Goal: Transaction & Acquisition: Obtain resource

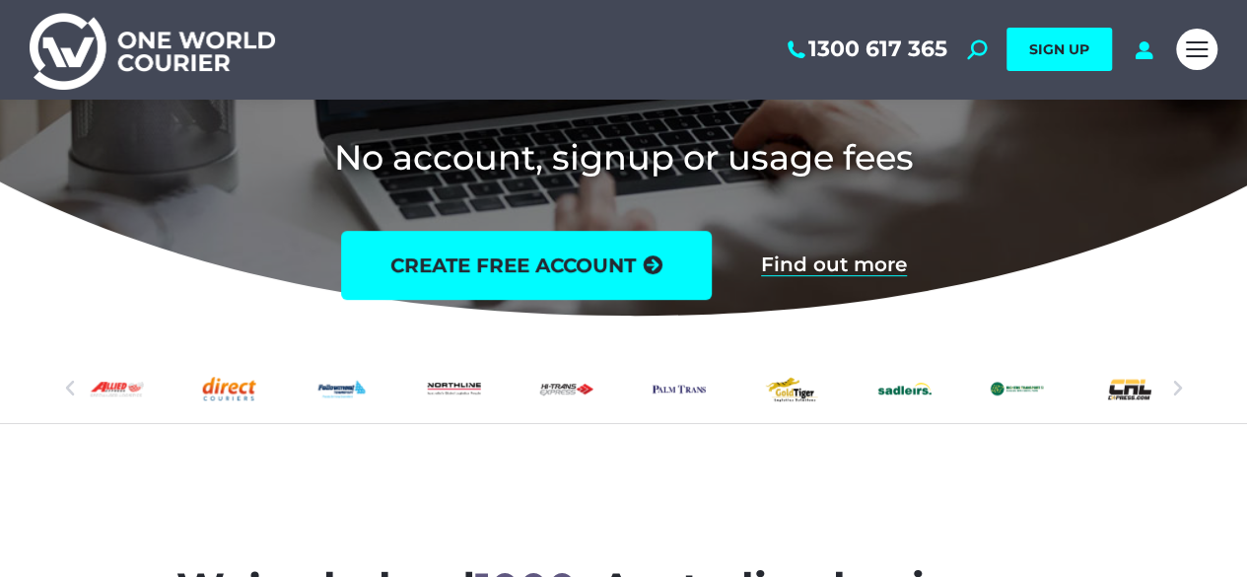
scroll to position [379, 0]
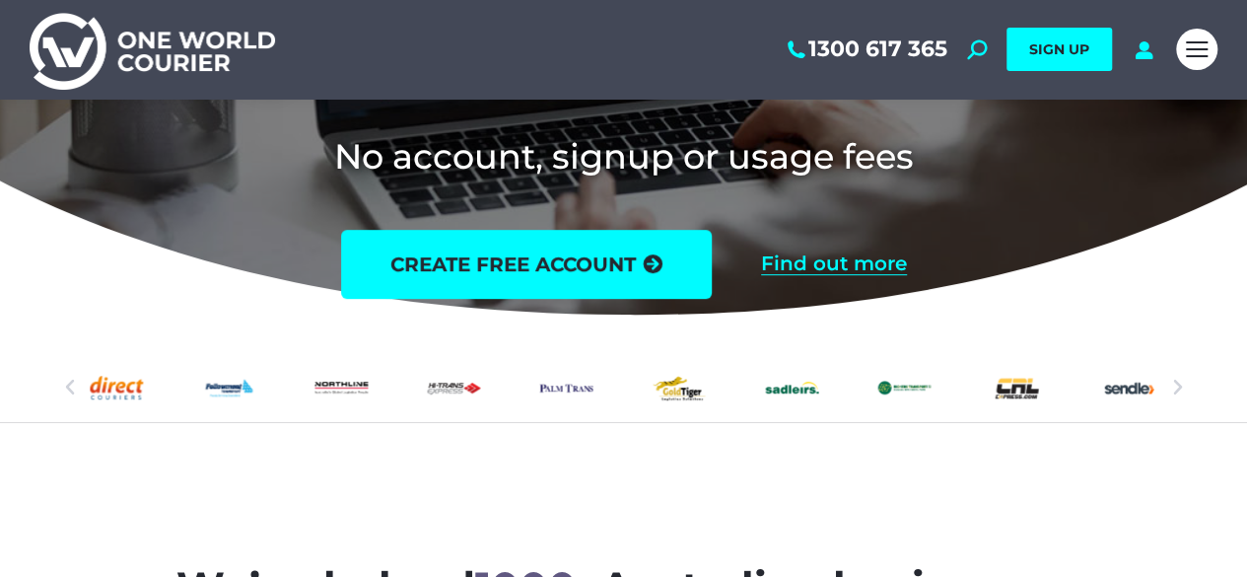
click at [793, 263] on link "Find out more" at bounding box center [834, 264] width 146 height 22
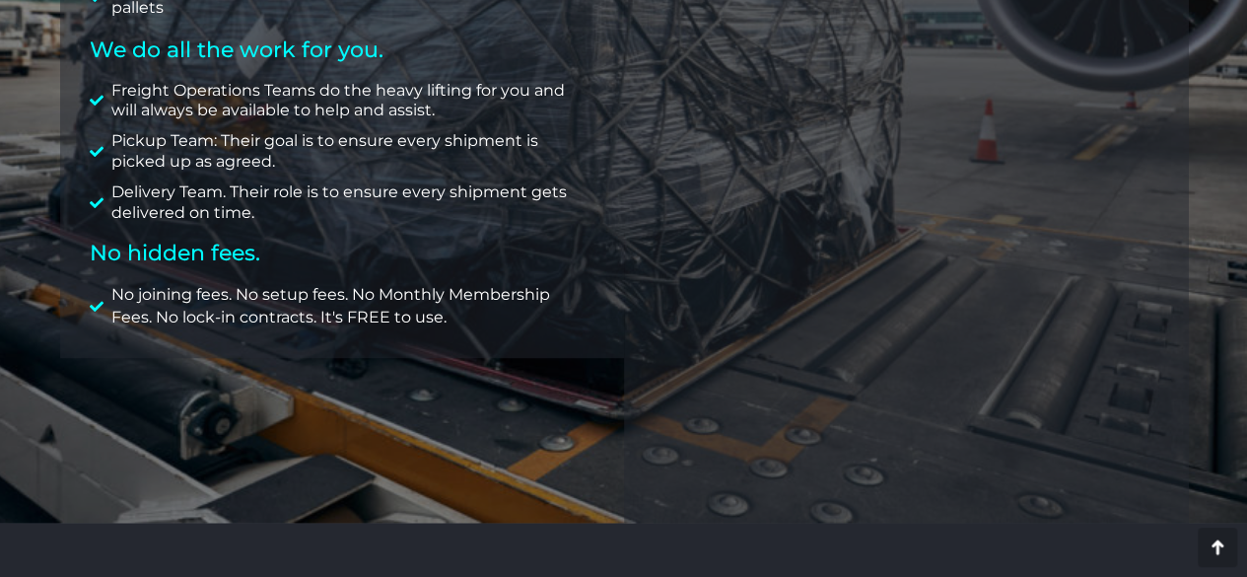
scroll to position [586, 0]
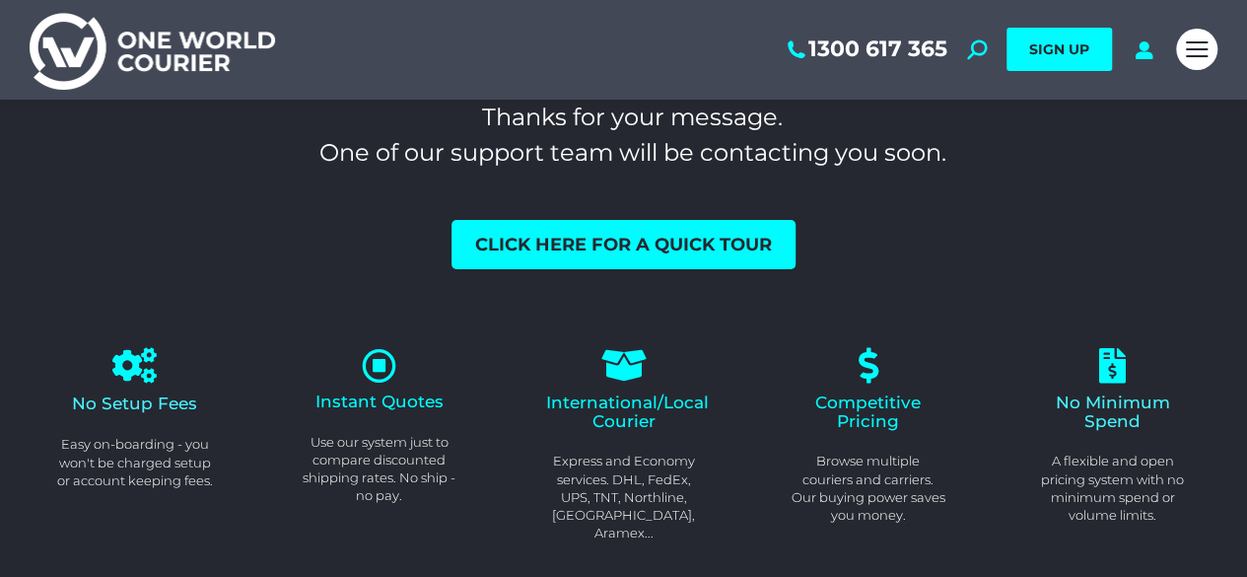
scroll to position [59, 0]
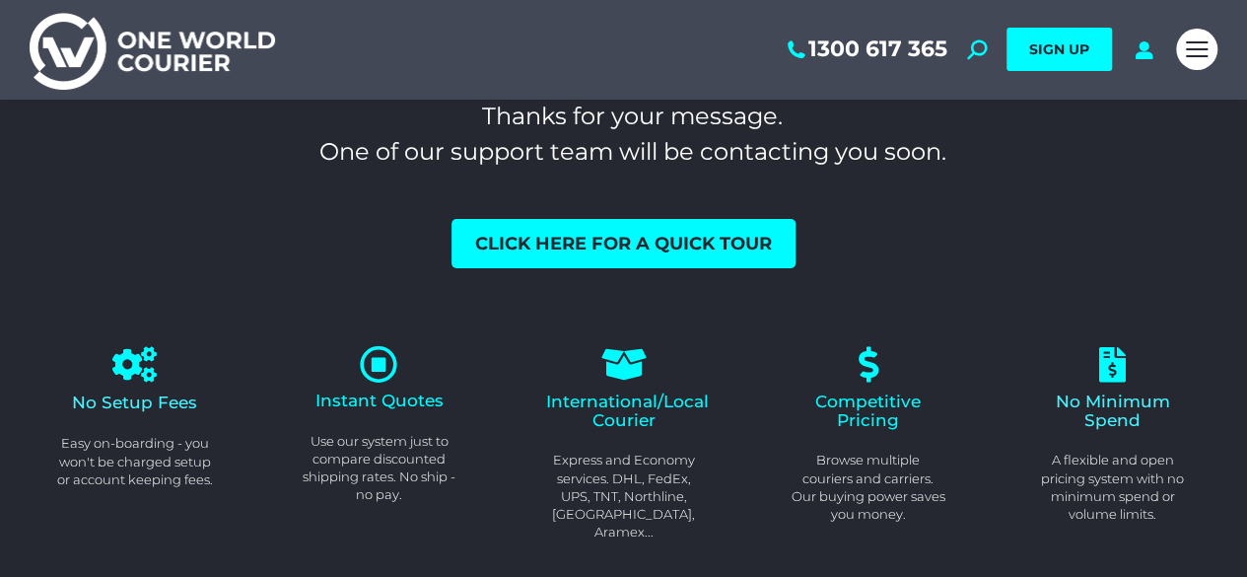
click at [379, 363] on icon at bounding box center [379, 364] width 38 height 38
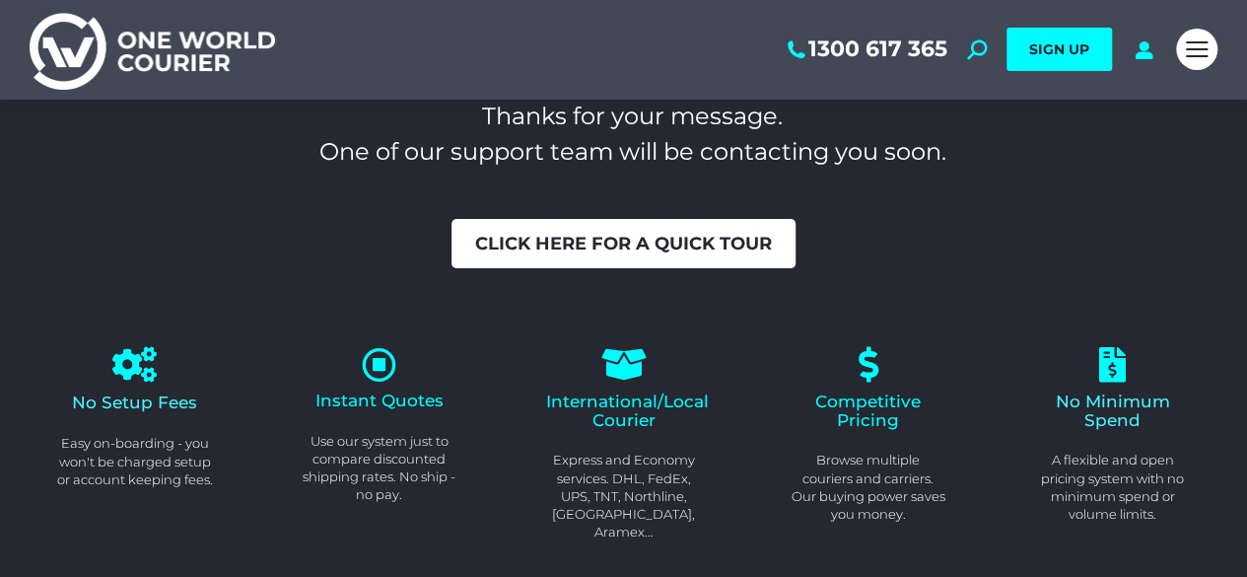
click at [544, 235] on span "Click here for a quick tour" at bounding box center [623, 244] width 297 height 18
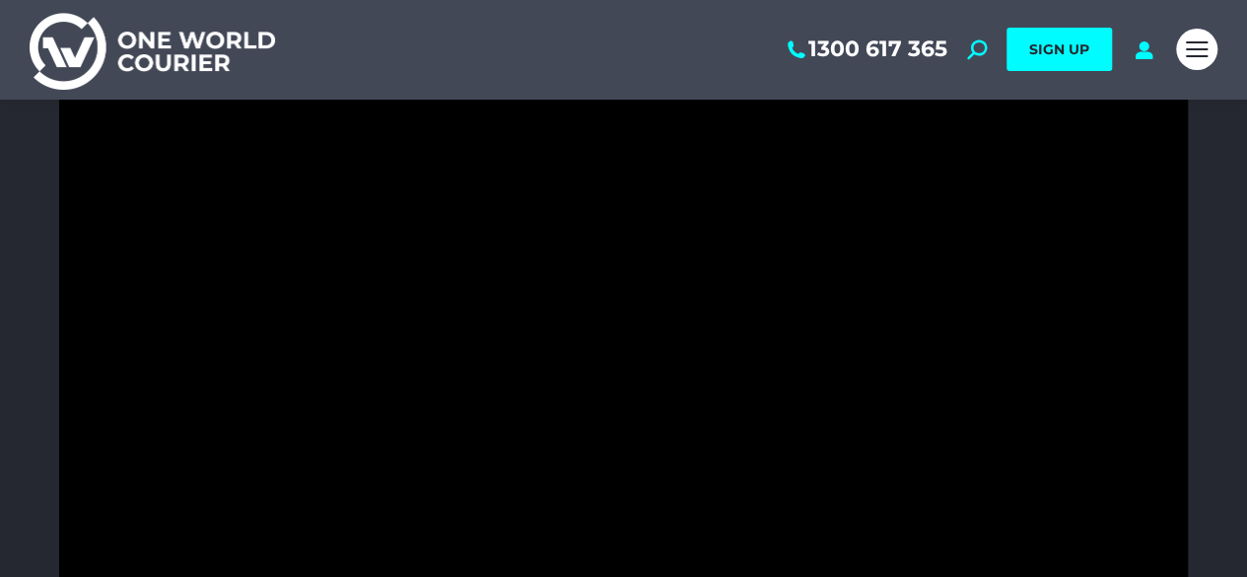
scroll to position [208, 0]
